Goal: Task Accomplishment & Management: Use online tool/utility

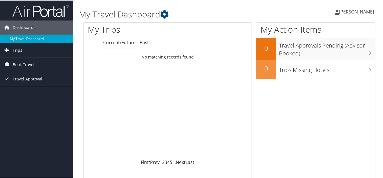
click at [25, 50] on link "Trips" at bounding box center [36, 50] width 73 height 14
click at [29, 88] on span "Book Travel" at bounding box center [24, 90] width 22 height 14
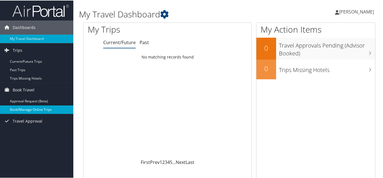
click at [27, 108] on link "Book/Manage Online Trips" at bounding box center [36, 109] width 73 height 8
